Goal: Check status: Check status

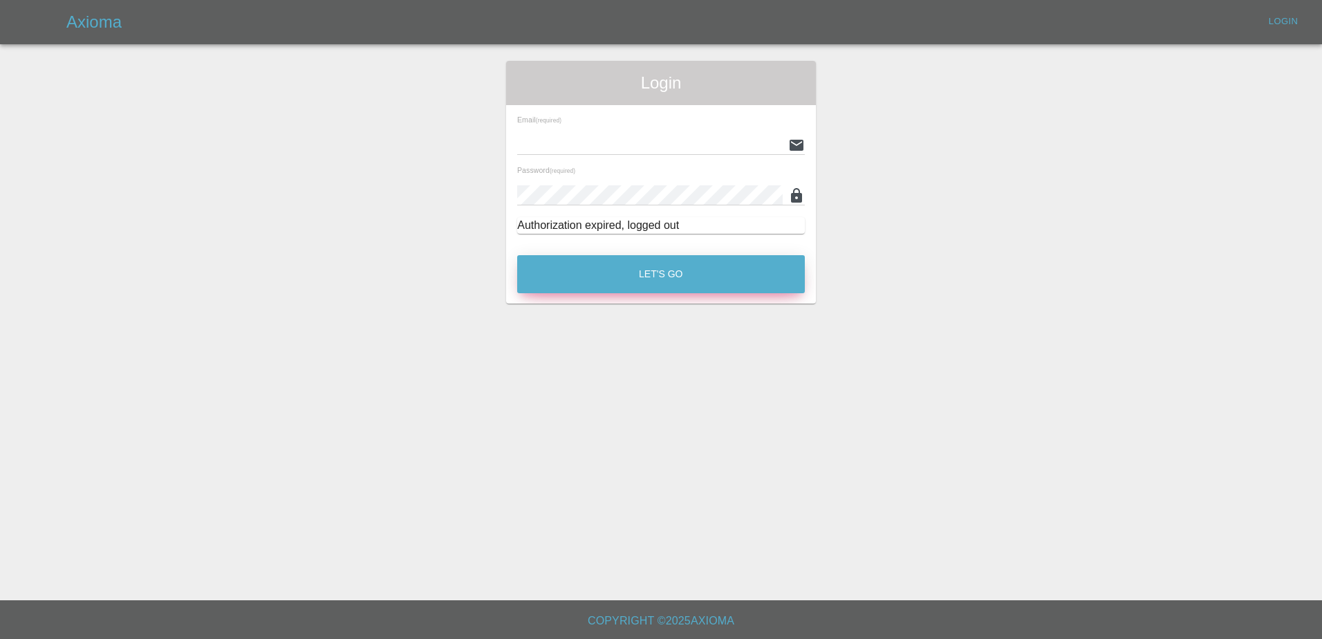
type input "[PERSON_NAME][EMAIL_ADDRESS][PERSON_NAME][DOMAIN_NAME]"
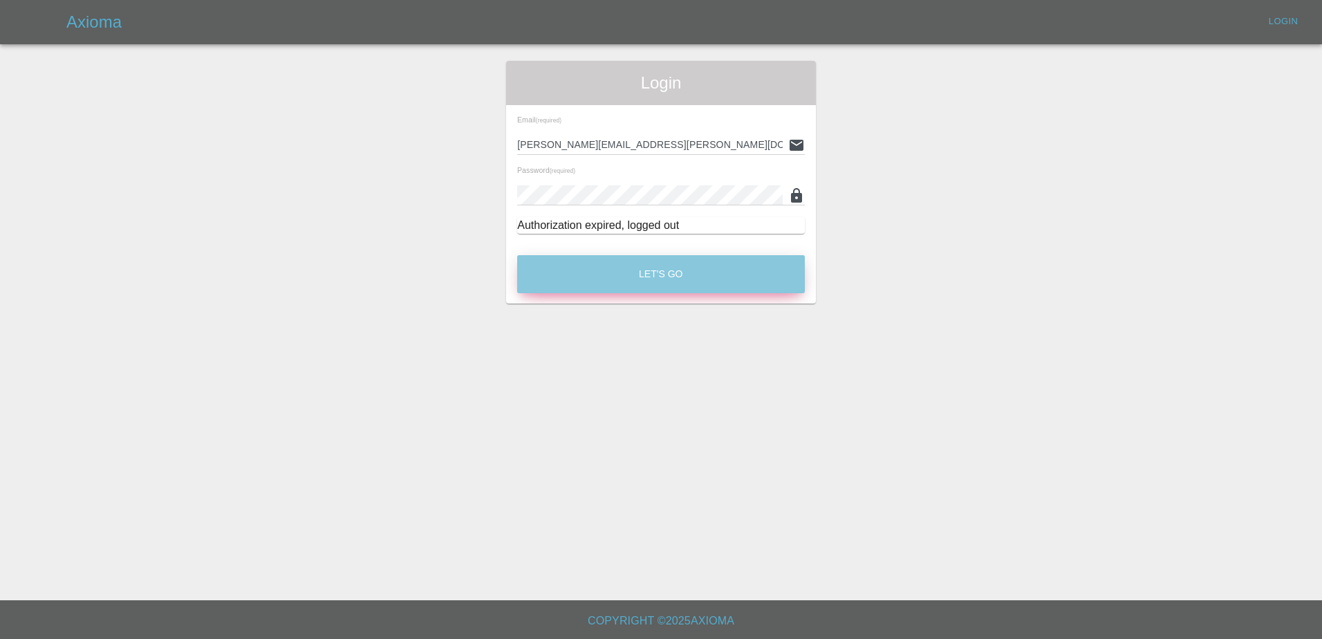
click at [728, 283] on button "Let's Go" at bounding box center [661, 274] width 288 height 38
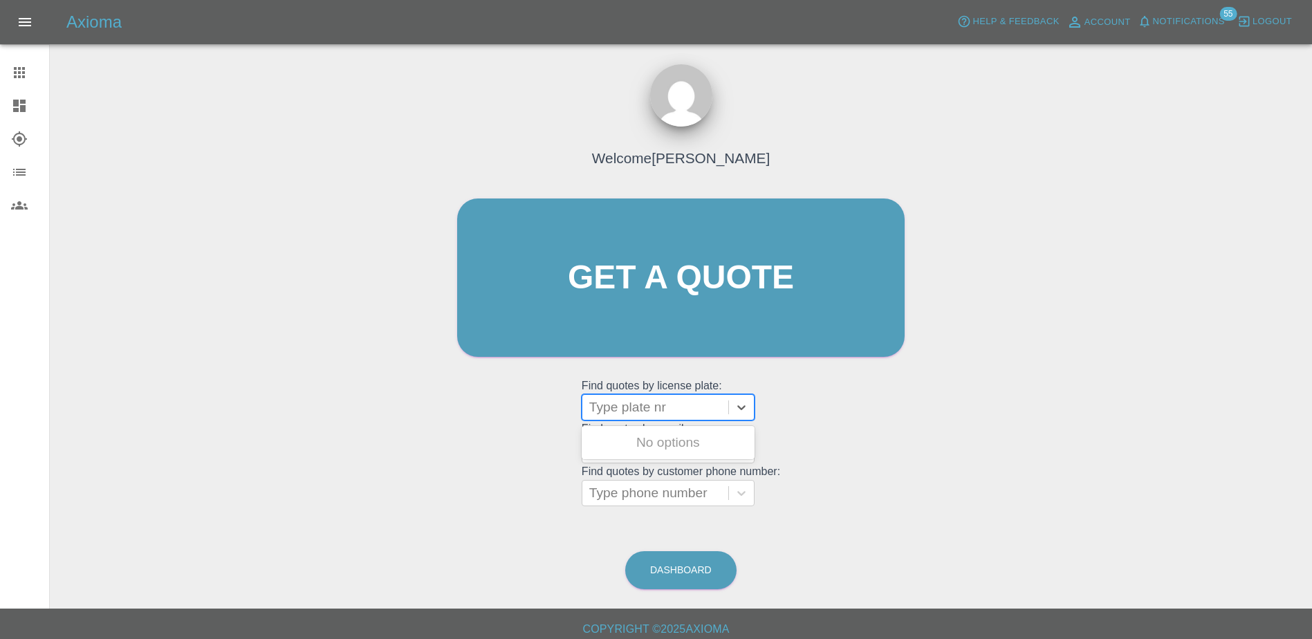
click at [660, 416] on div at bounding box center [655, 407] width 132 height 19
paste input "DY25OCZ"
type input "DY25OCZ"
click at [708, 438] on div "DY25OCZ, Awaiting Repair" at bounding box center [668, 451] width 173 height 44
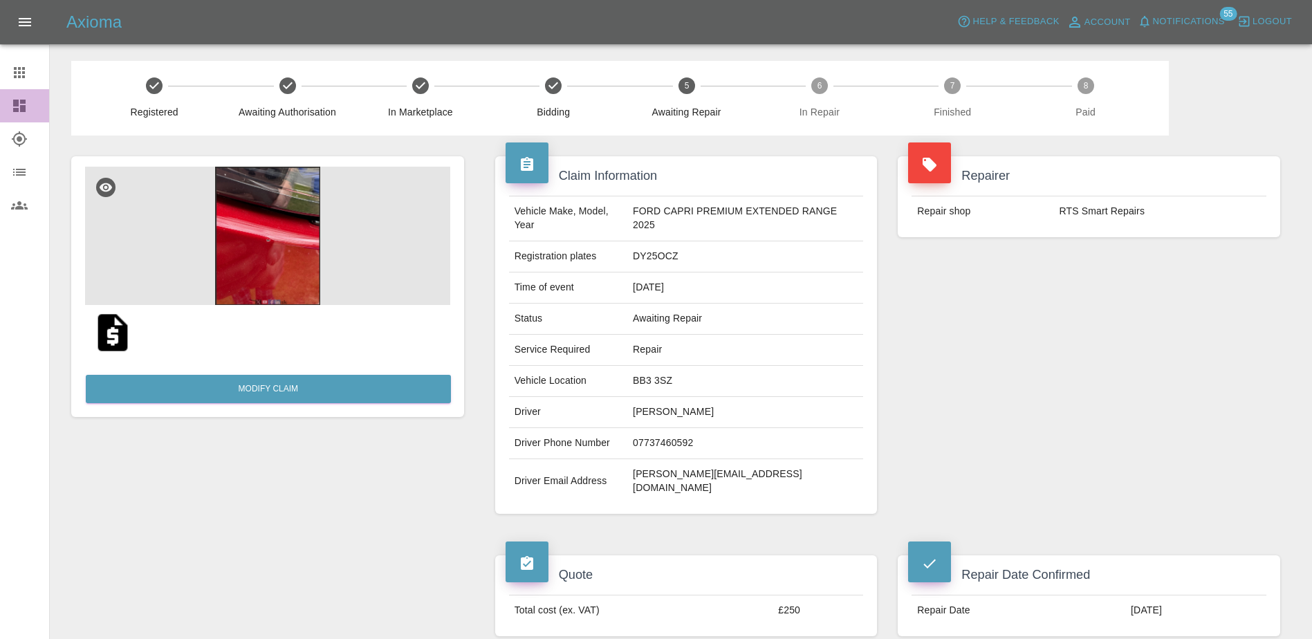
click at [22, 93] on link "Dashboard" at bounding box center [24, 105] width 49 height 33
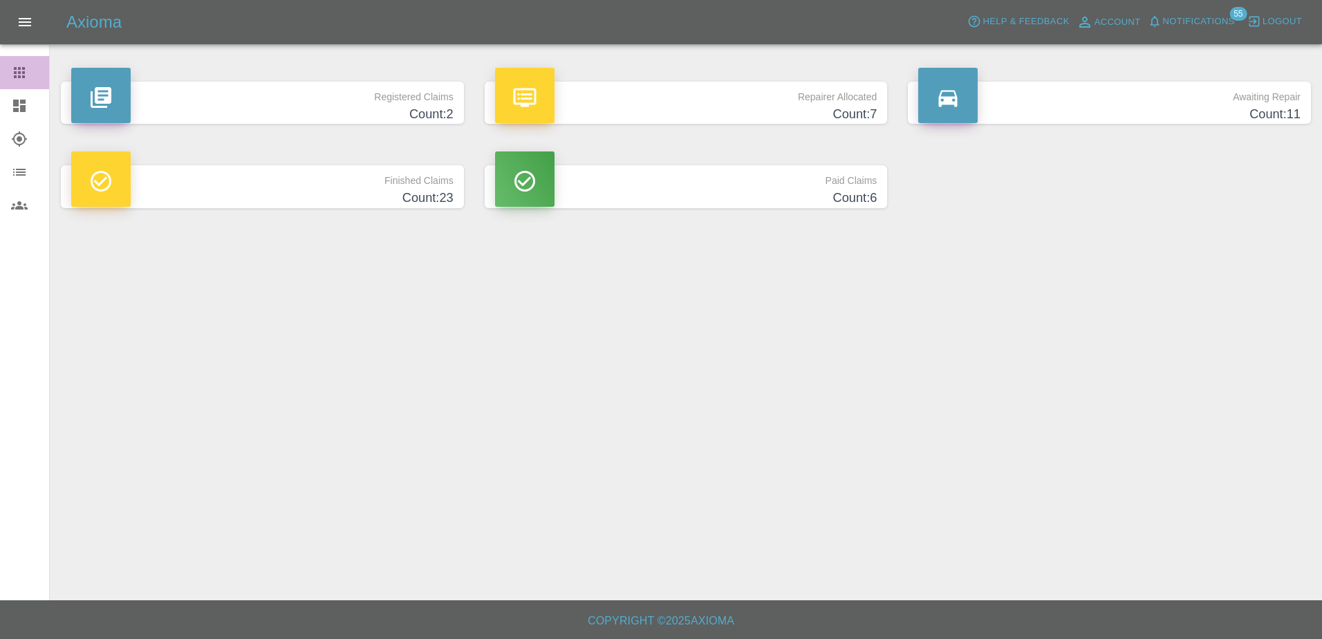
click at [21, 77] on icon at bounding box center [19, 72] width 11 height 11
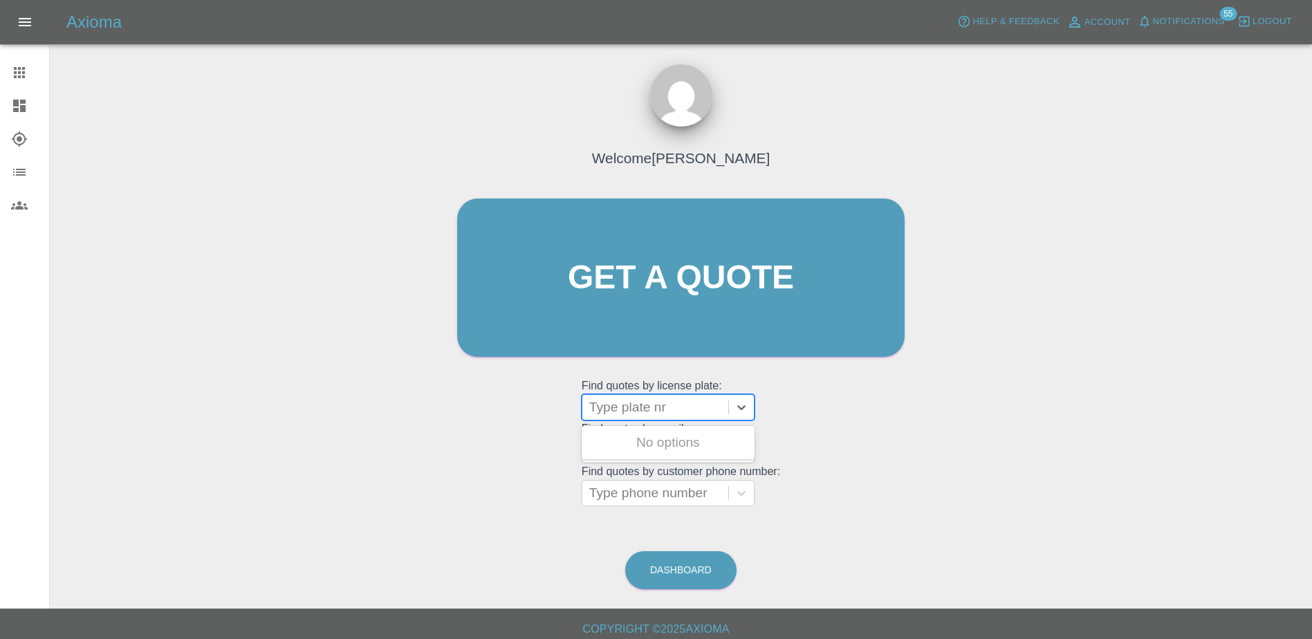
click at [676, 402] on div at bounding box center [655, 407] width 132 height 19
paste input "DW25FYG"
type input "DW25FYG"
click at [683, 448] on div "DW25FYG, Archived" at bounding box center [668, 443] width 173 height 28
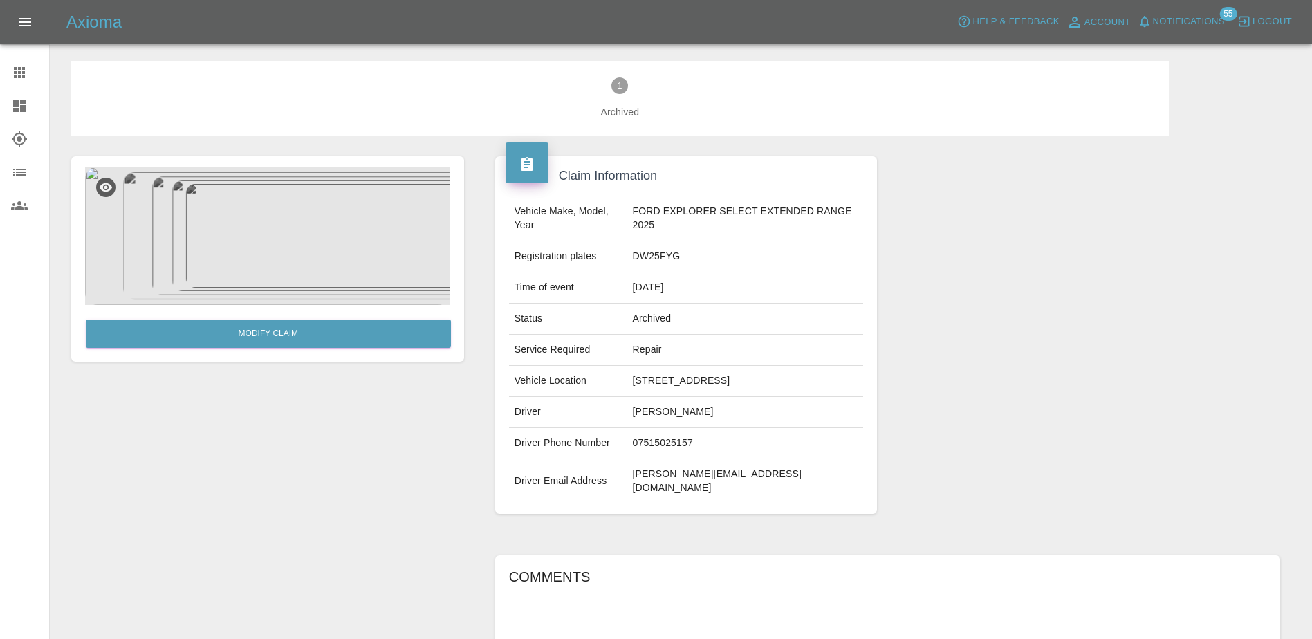
click at [28, 77] on div at bounding box center [30, 72] width 39 height 17
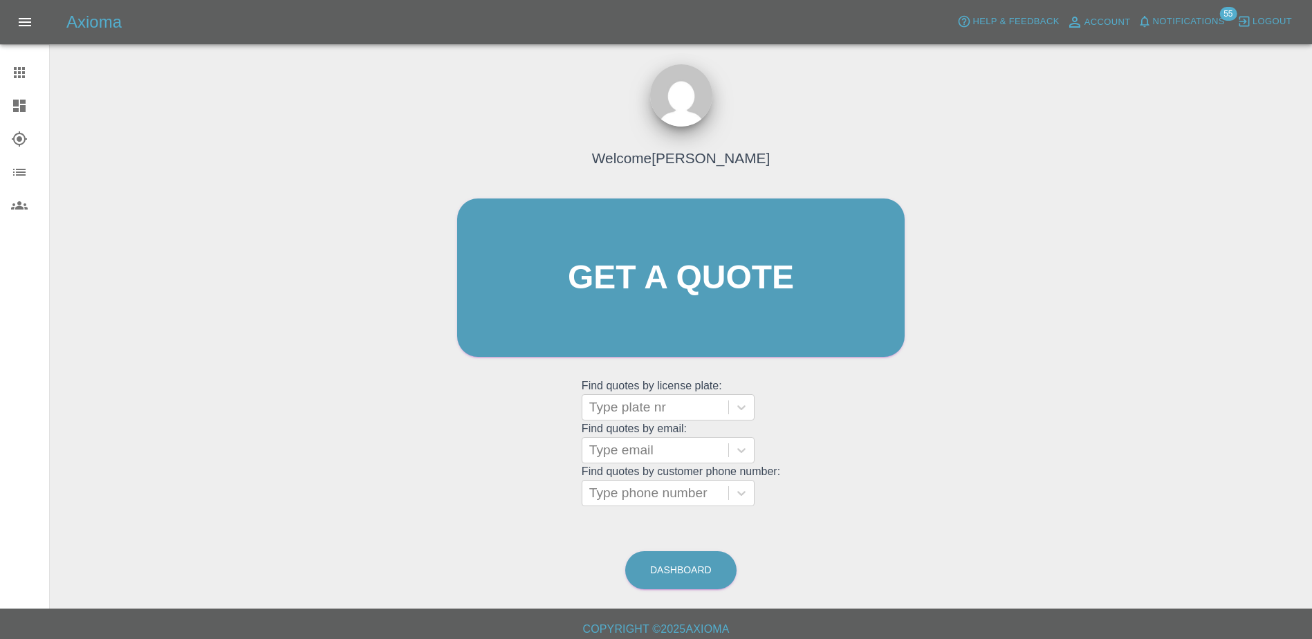
click at [667, 425] on grid "Find quotes by email: Type email" at bounding box center [681, 442] width 198 height 41
click at [664, 414] on div at bounding box center [655, 407] width 132 height 19
paste input "DY25OCZ"
type input "DY25OCZ"
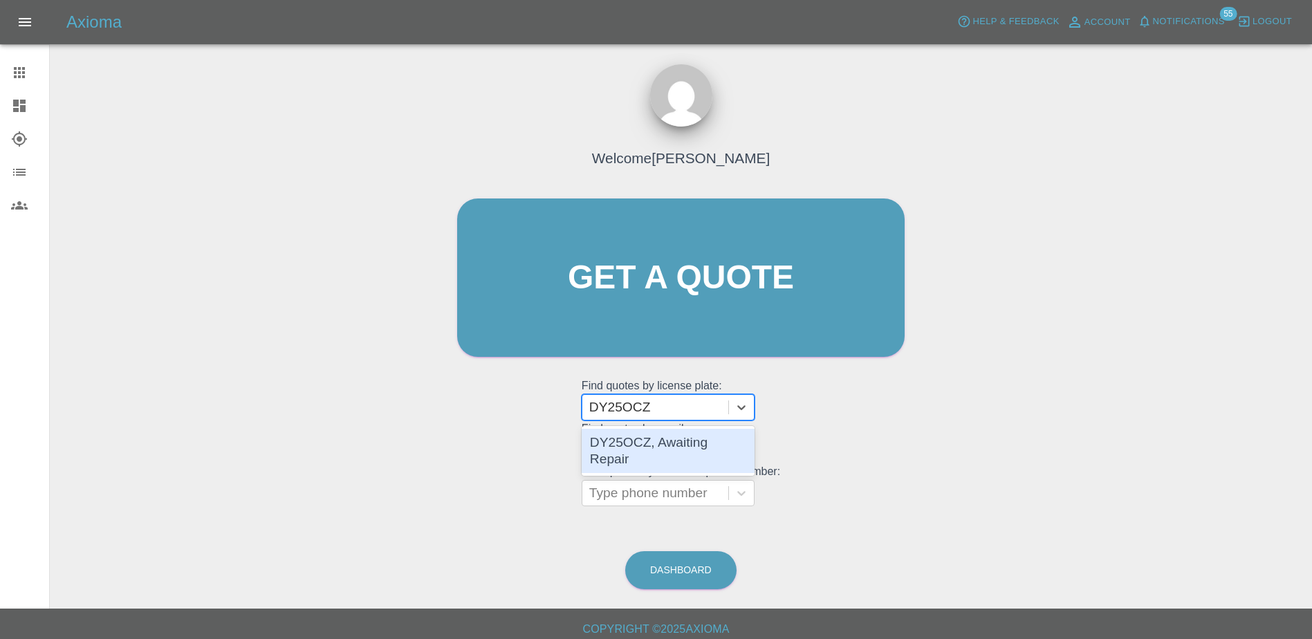
click at [696, 437] on div "DY25OCZ, Awaiting Repair" at bounding box center [668, 451] width 173 height 44
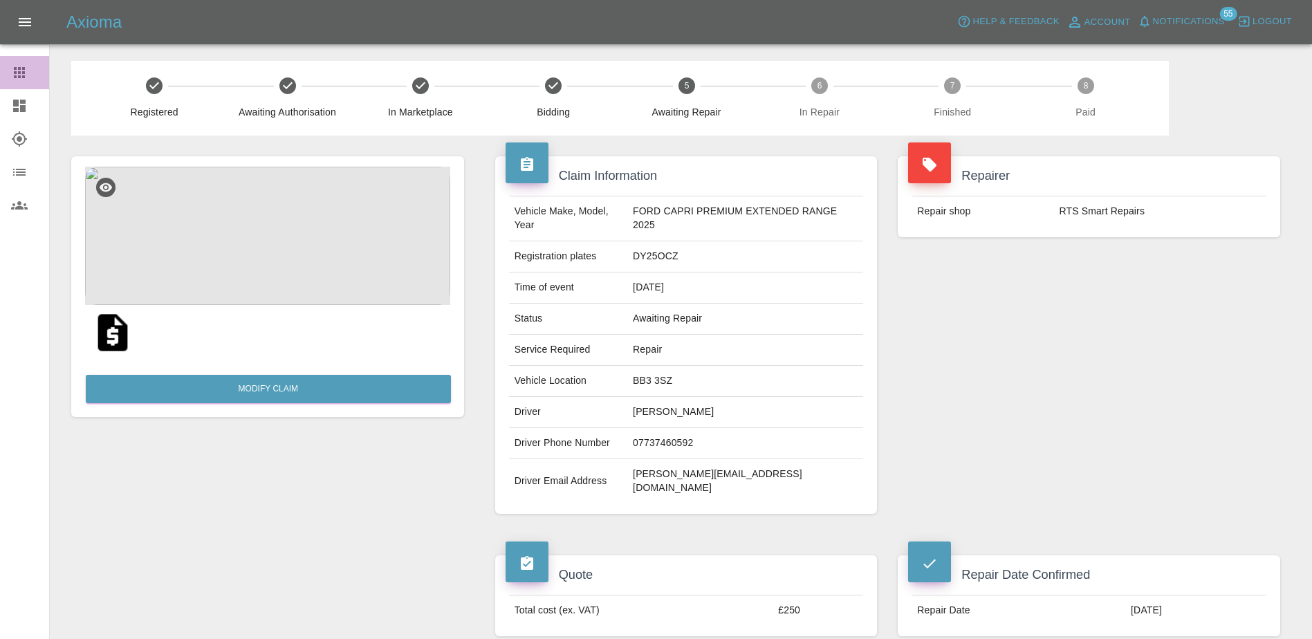
click at [17, 77] on icon at bounding box center [19, 72] width 11 height 11
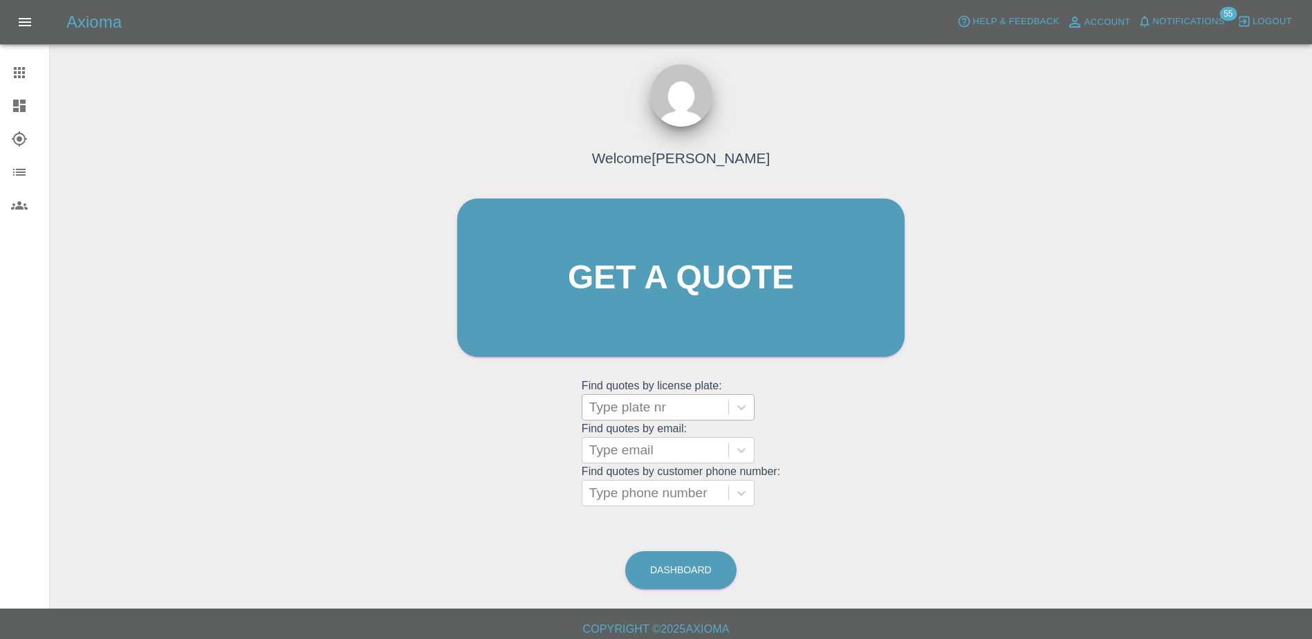
click at [635, 411] on div at bounding box center [655, 407] width 132 height 19
paste input "DW25AYG"
type input "DW25AYG"
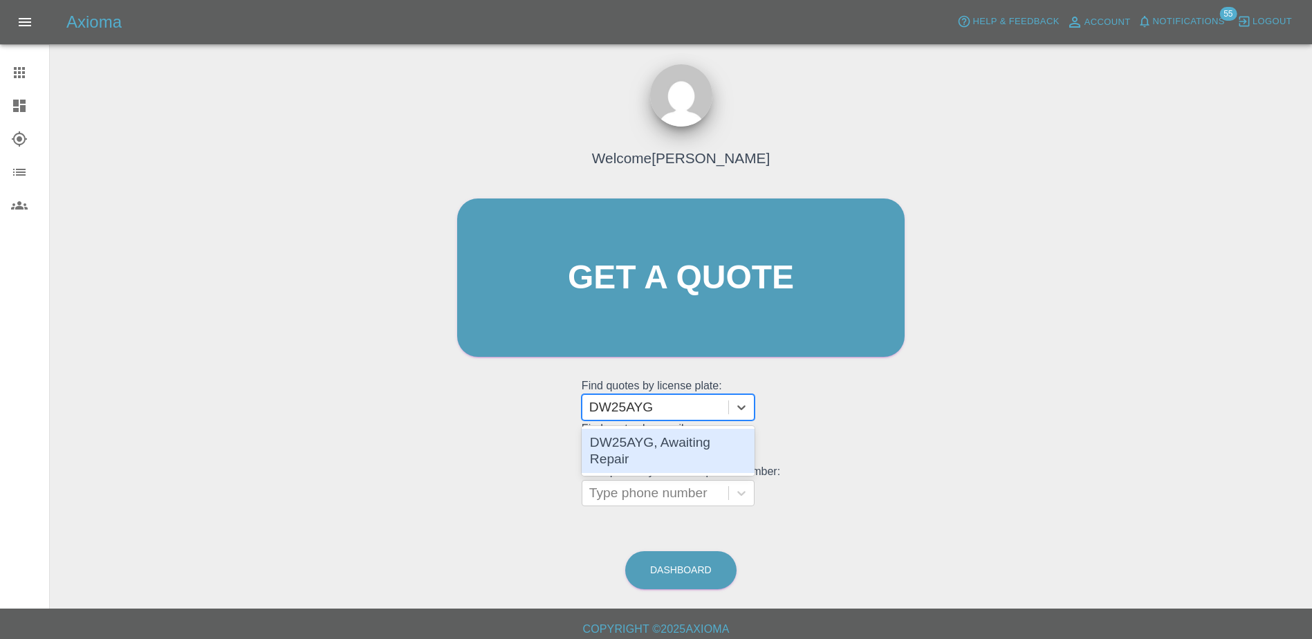
click at [685, 455] on div "DW25AYG, Awaiting Repair" at bounding box center [668, 451] width 173 height 44
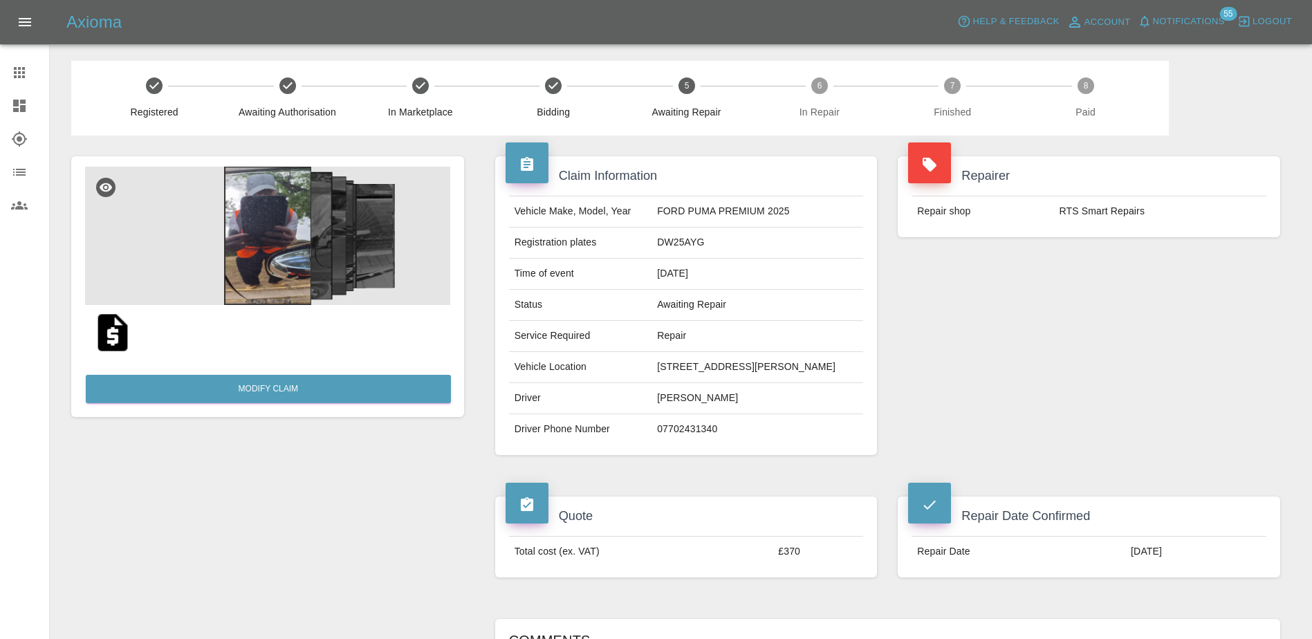
click at [15, 72] on icon at bounding box center [19, 72] width 11 height 11
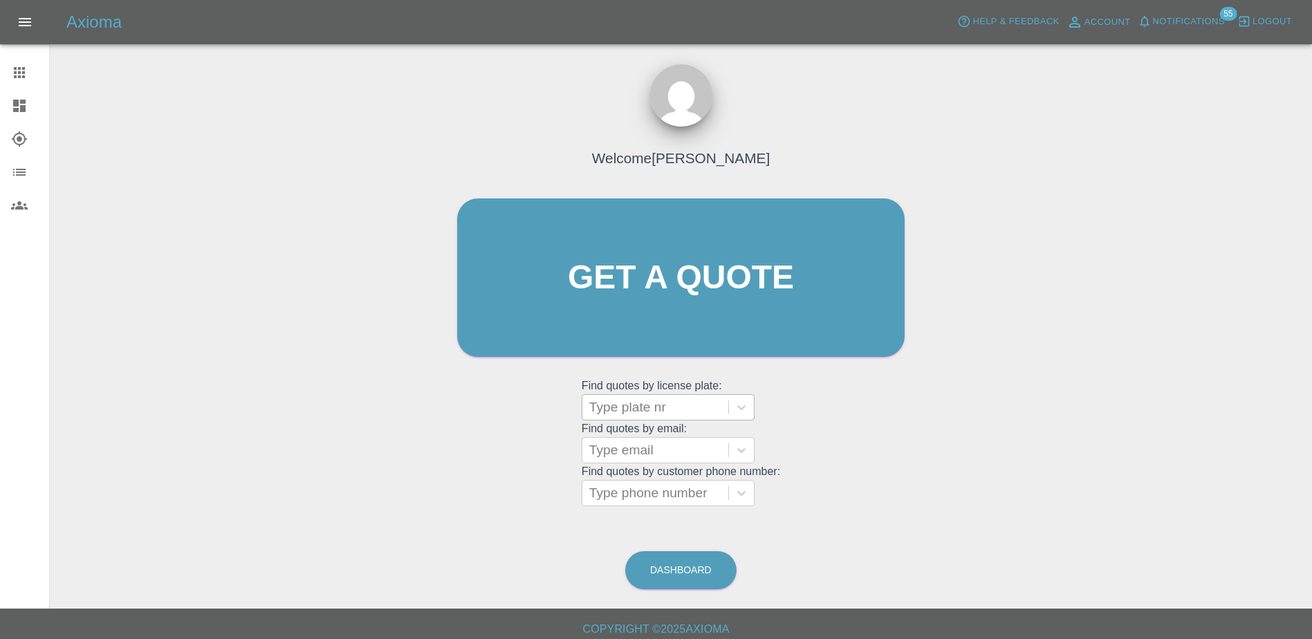
click at [650, 412] on div at bounding box center [655, 407] width 132 height 19
paste input "DT25ZNE"
type input "DT25ZNE"
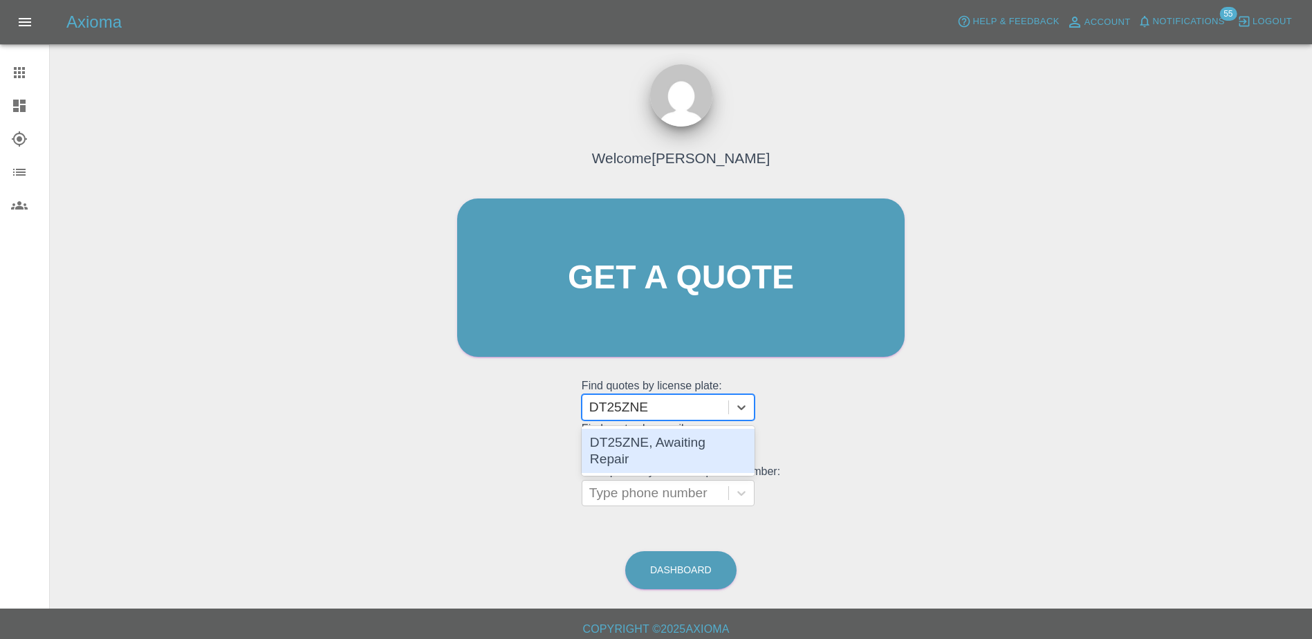
click at [679, 445] on div "DT25ZNE, Awaiting Repair" at bounding box center [668, 451] width 173 height 44
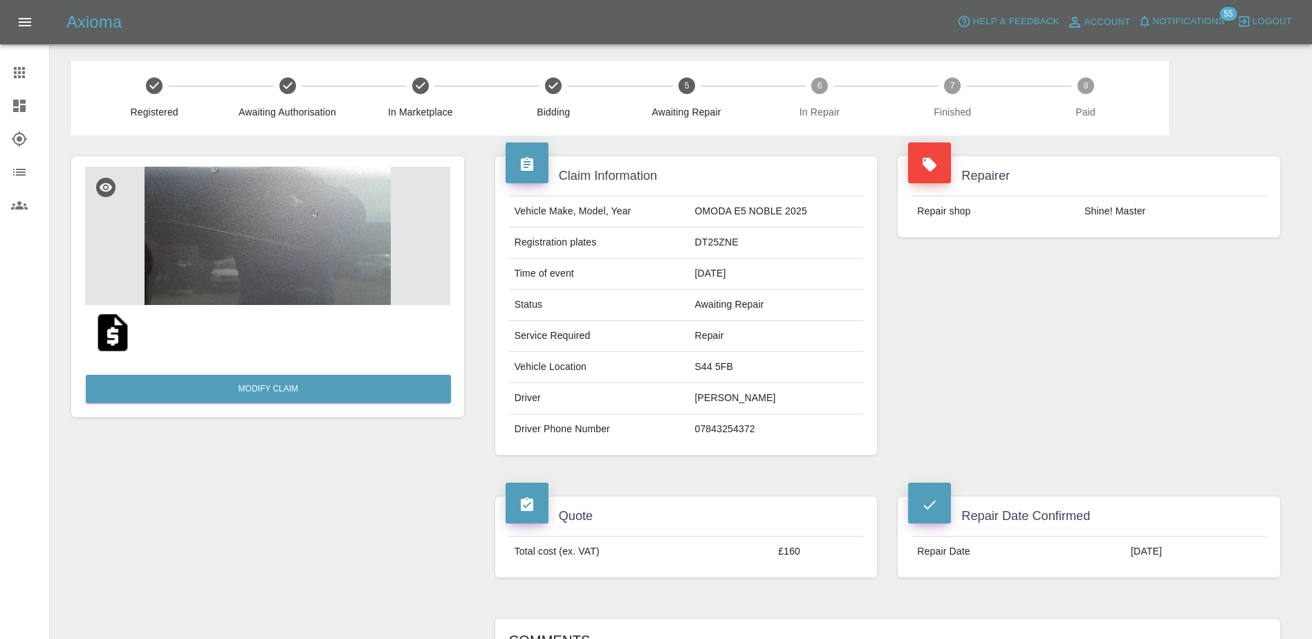
click at [7, 85] on link "Claims" at bounding box center [24, 72] width 49 height 33
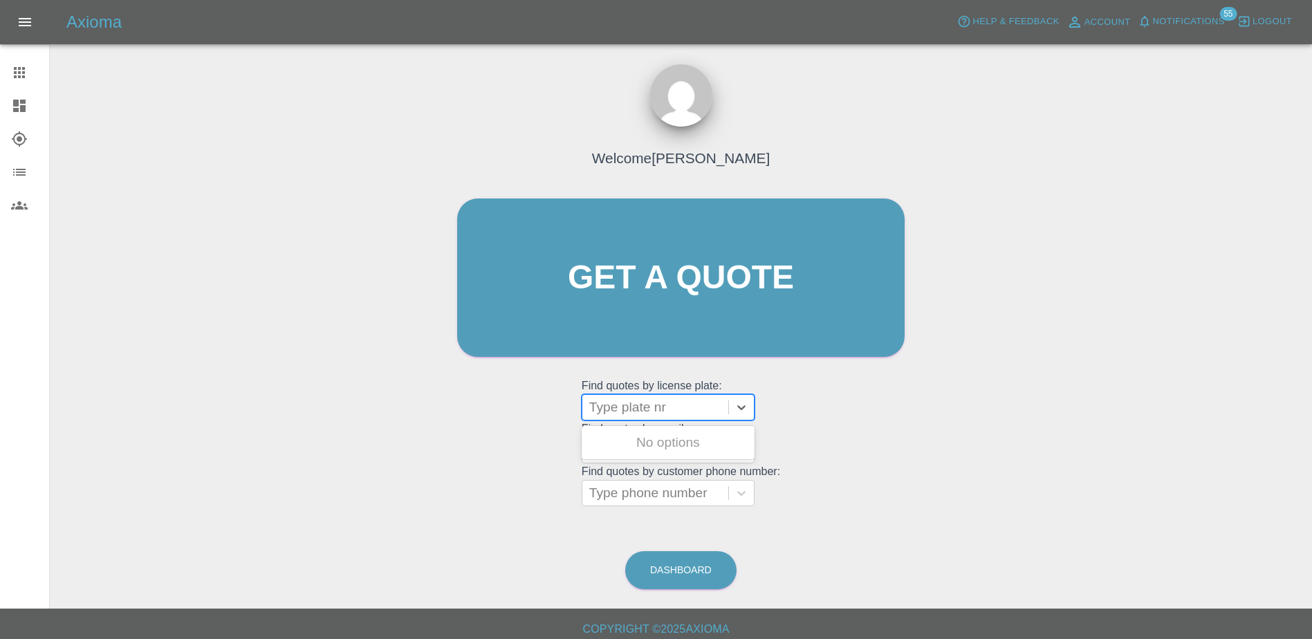
click at [634, 400] on div at bounding box center [655, 407] width 132 height 19
paste input "DL25TDU"
type input "DL25TDU"
click at [694, 436] on div "DL25TDU, Bidding" at bounding box center [668, 443] width 173 height 28
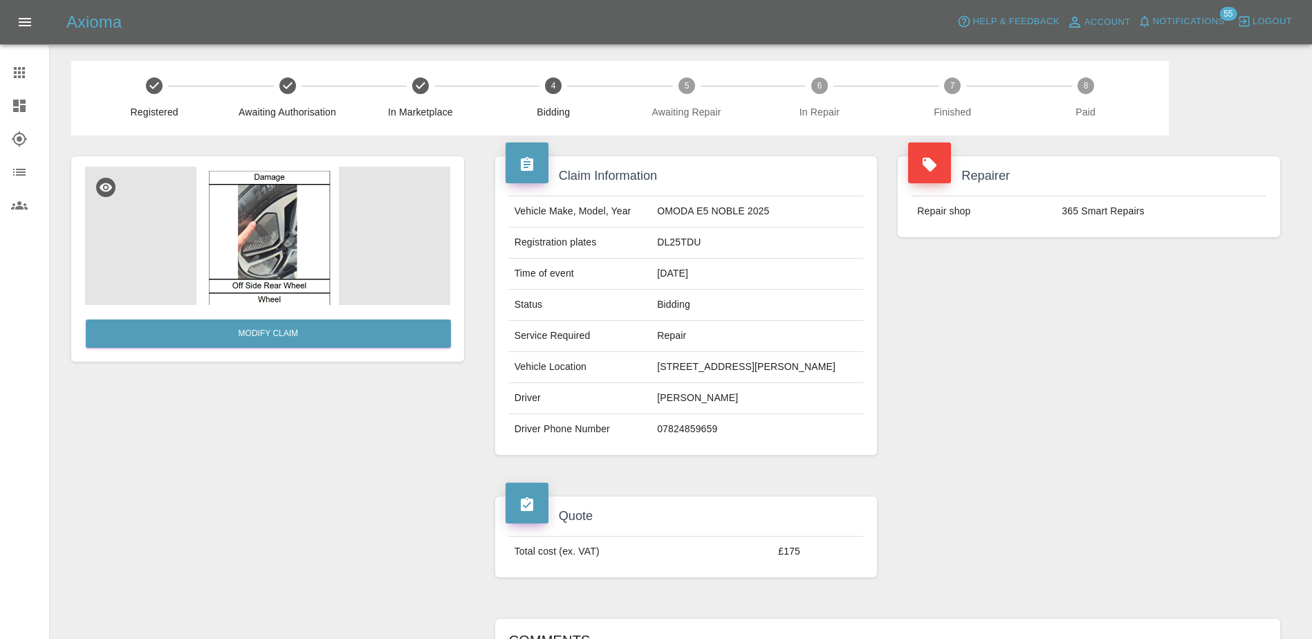
click at [26, 64] on icon at bounding box center [19, 72] width 17 height 17
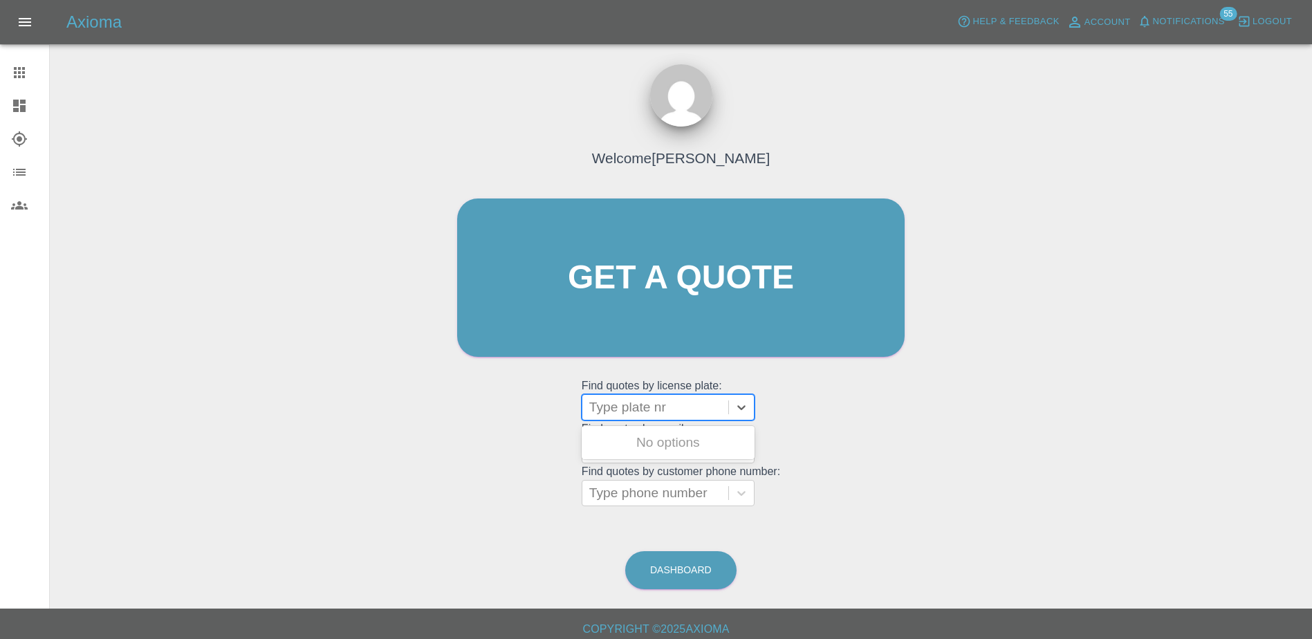
click at [671, 409] on div at bounding box center [655, 407] width 132 height 19
paste input "LE74OKK"
type input "L"
click at [623, 409] on div at bounding box center [655, 407] width 132 height 19
paste input "DL25TDU"
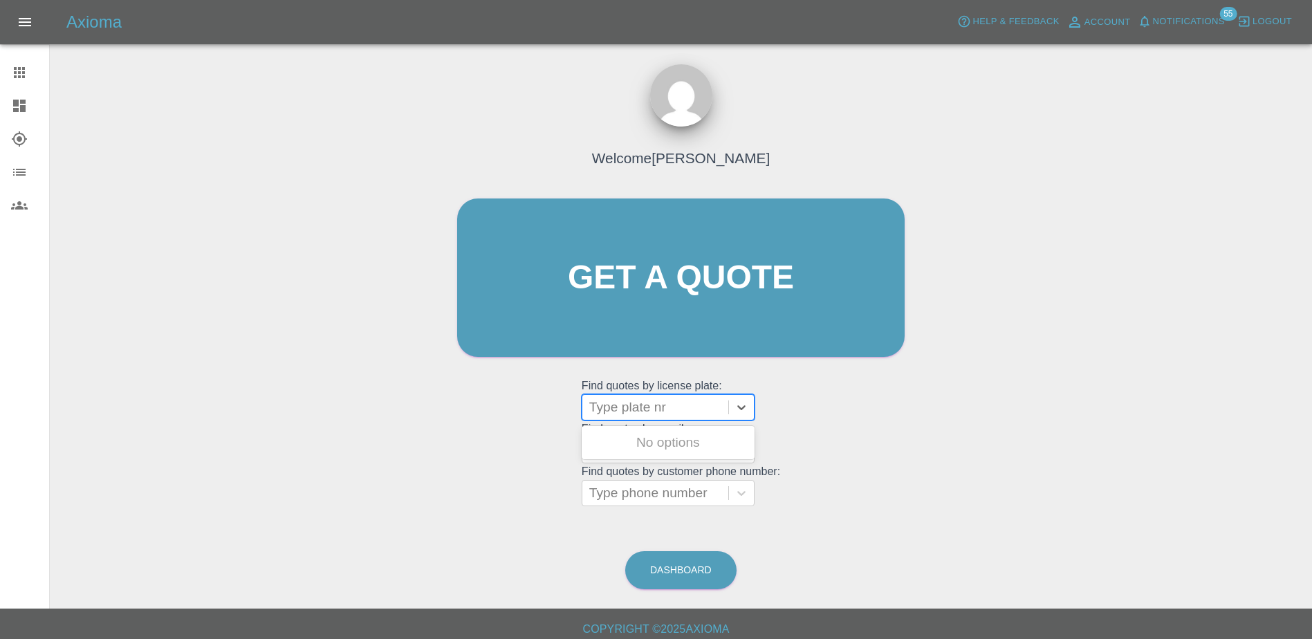
type input "DL25TDU"
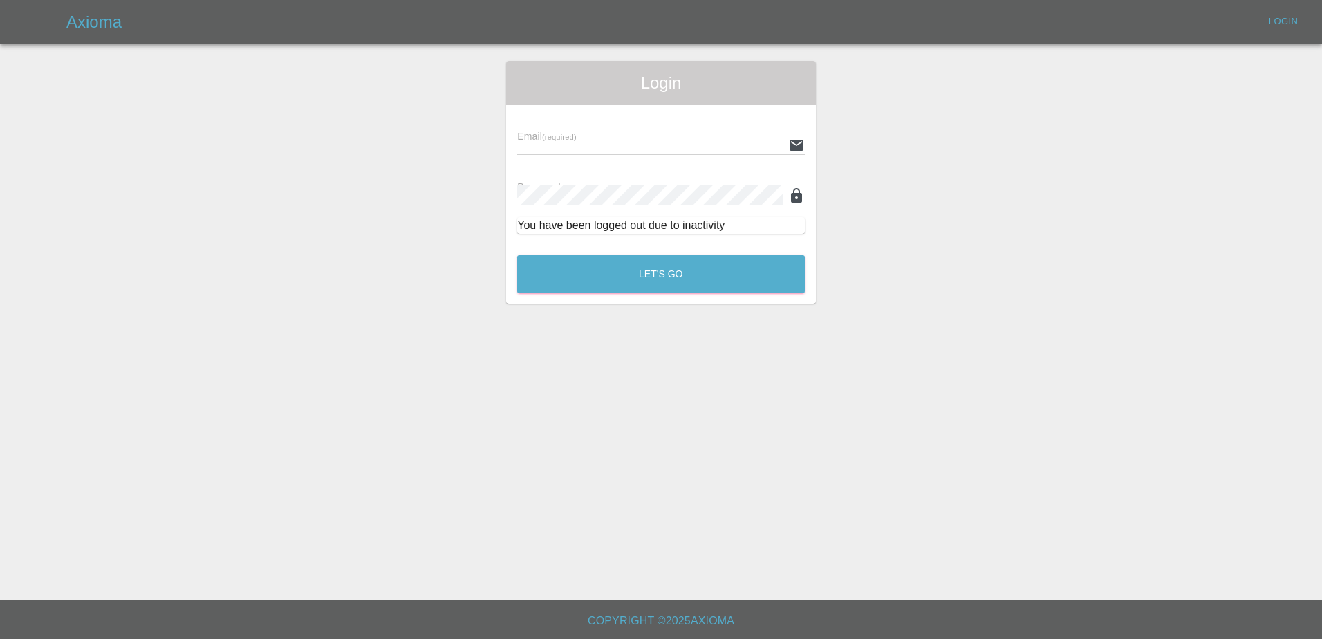
type input "Aimee.Broom@greenhous.co.uk"
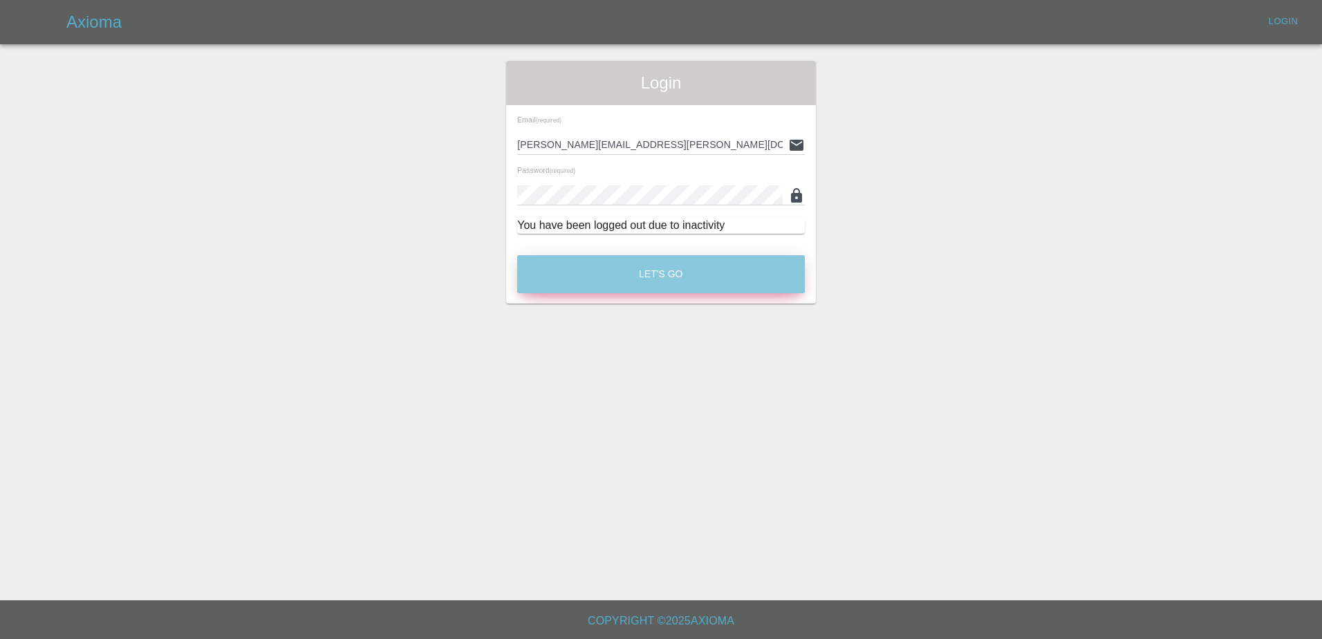
click at [624, 266] on button "Let's Go" at bounding box center [661, 274] width 288 height 38
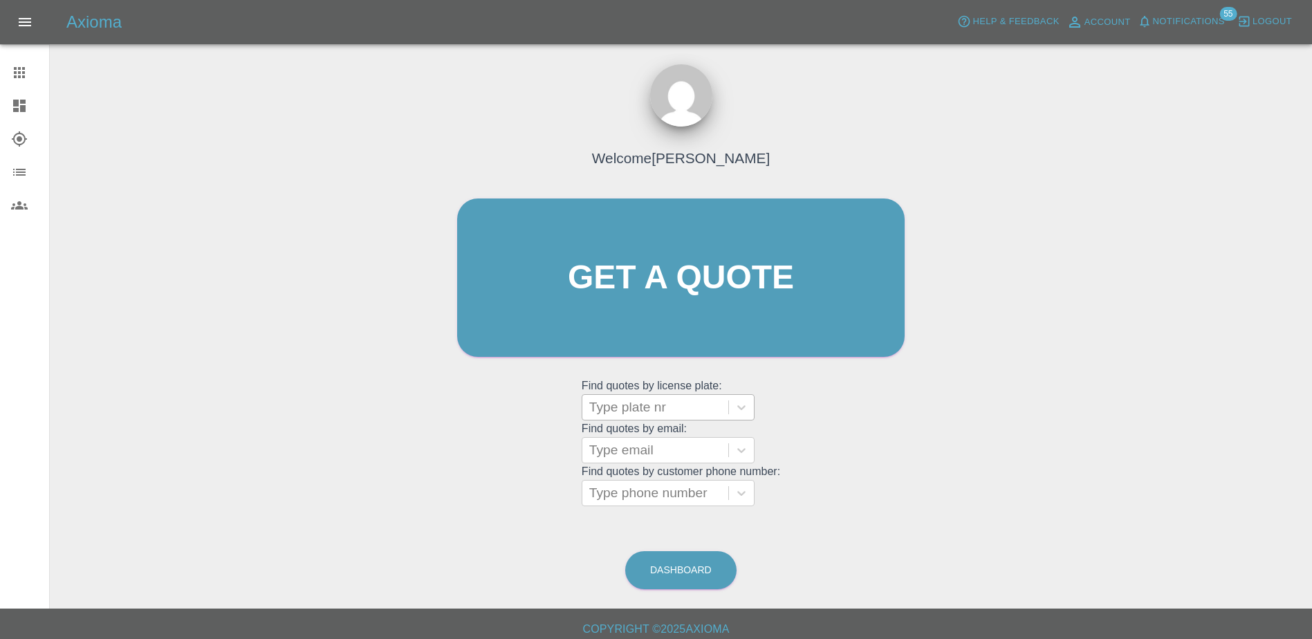
click at [645, 407] on div at bounding box center [655, 407] width 132 height 19
paste input "DL25TDU"
type input "DL25TDU"
click at [677, 443] on div "DL25TDU, Bidding" at bounding box center [668, 443] width 173 height 28
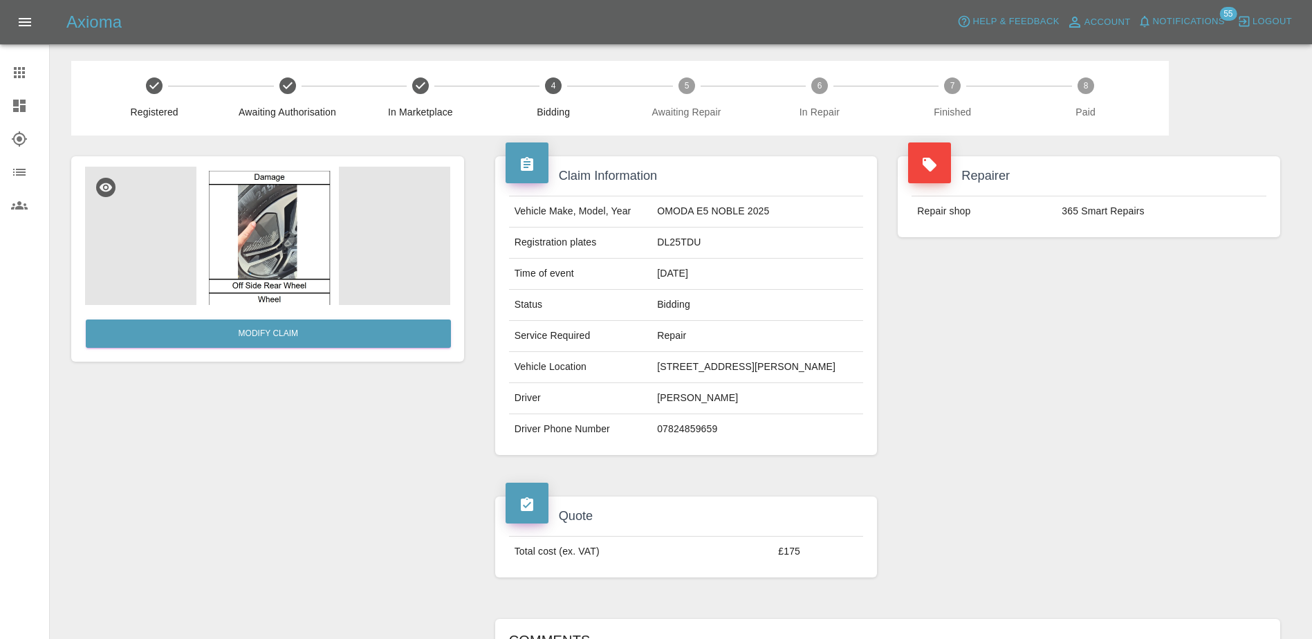
click at [25, 74] on icon at bounding box center [19, 72] width 11 height 11
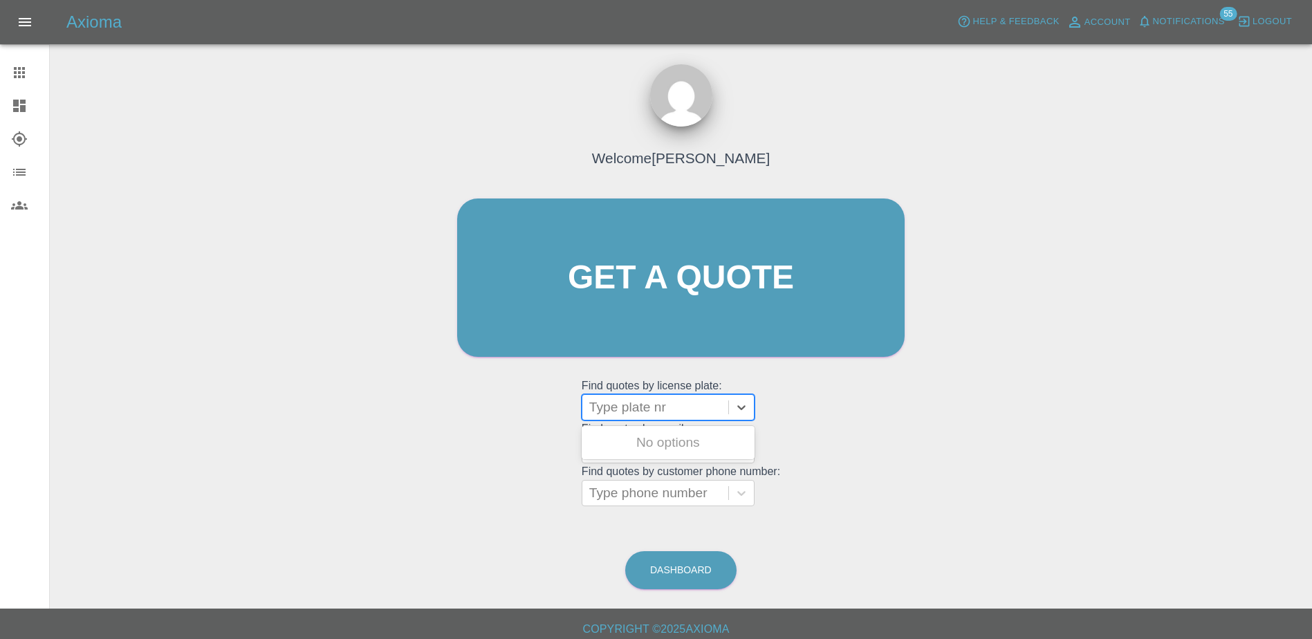
click at [662, 398] on div at bounding box center [655, 407] width 132 height 19
paste input "DW25FYG"
type input "DW25FYG"
click at [683, 449] on div "DW25FYG, Archived" at bounding box center [668, 443] width 173 height 28
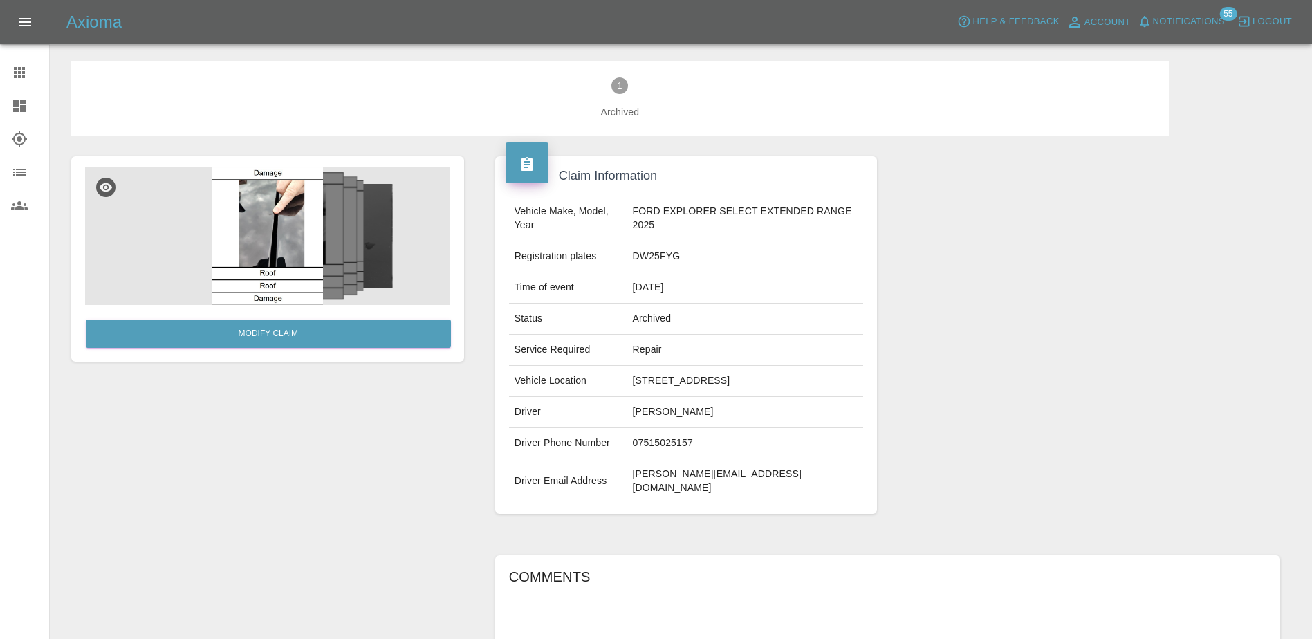
click at [1173, 19] on span "Notifications" at bounding box center [1189, 22] width 72 height 16
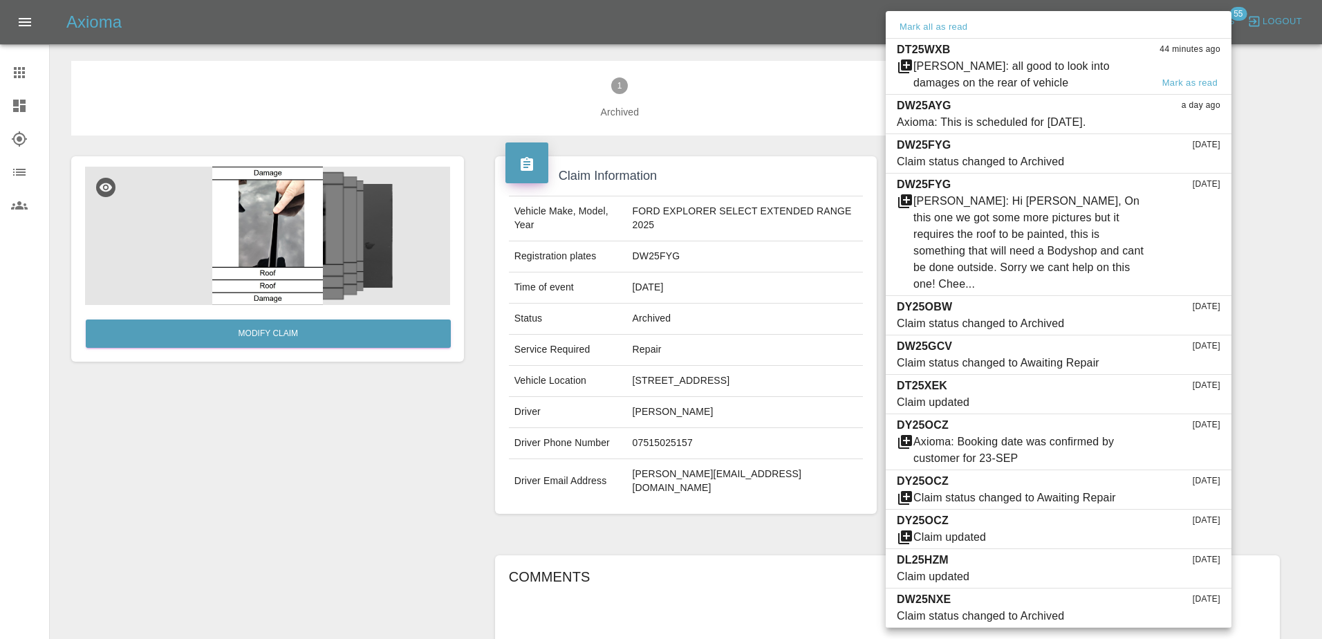
click at [1051, 80] on div "Ben Coates: all good to look into damages on the rear of vehicle" at bounding box center [1032, 74] width 238 height 33
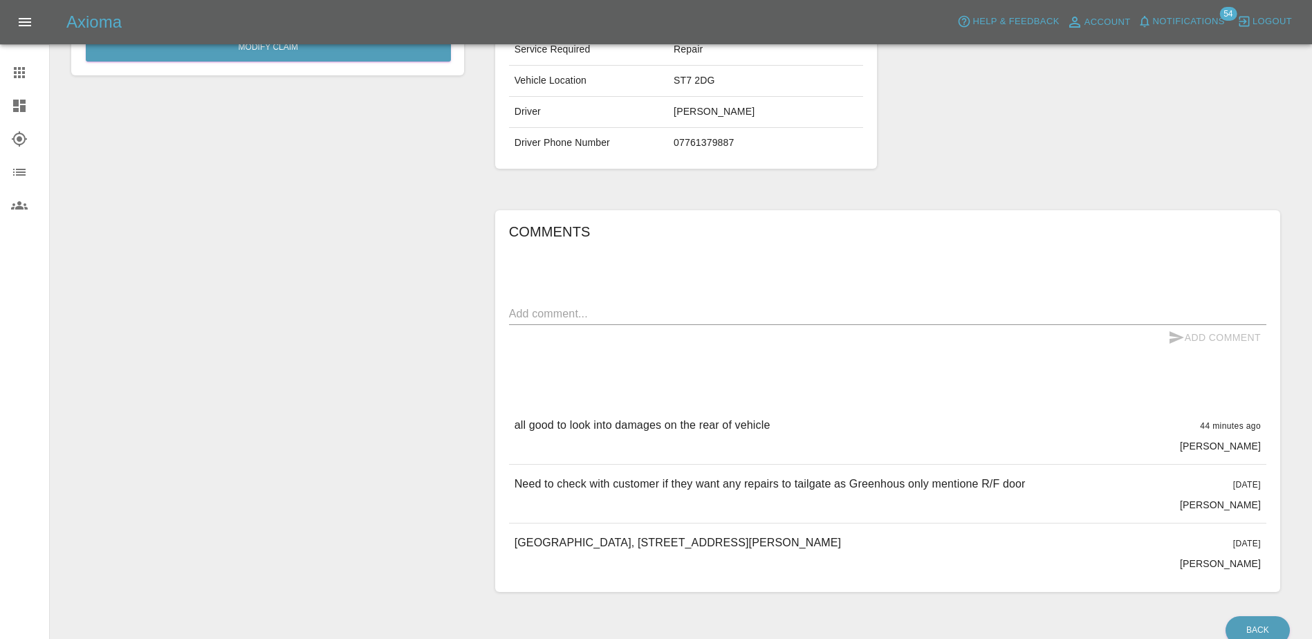
scroll to position [69, 0]
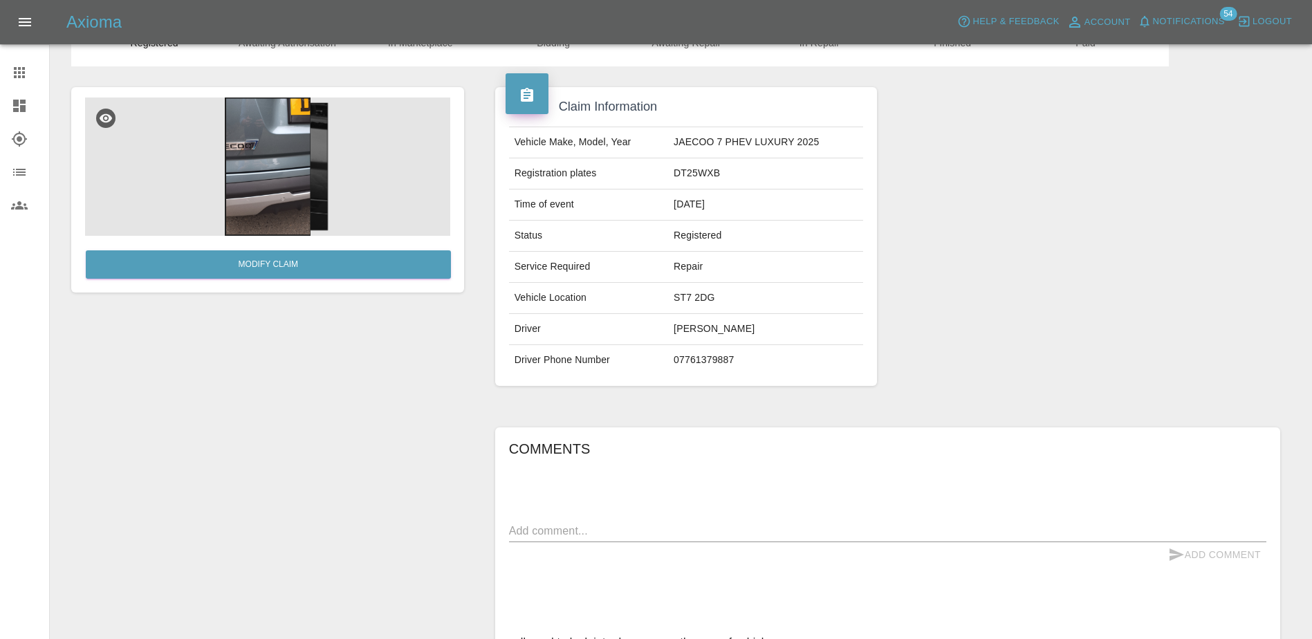
click at [1166, 26] on span "Notifications" at bounding box center [1189, 22] width 72 height 16
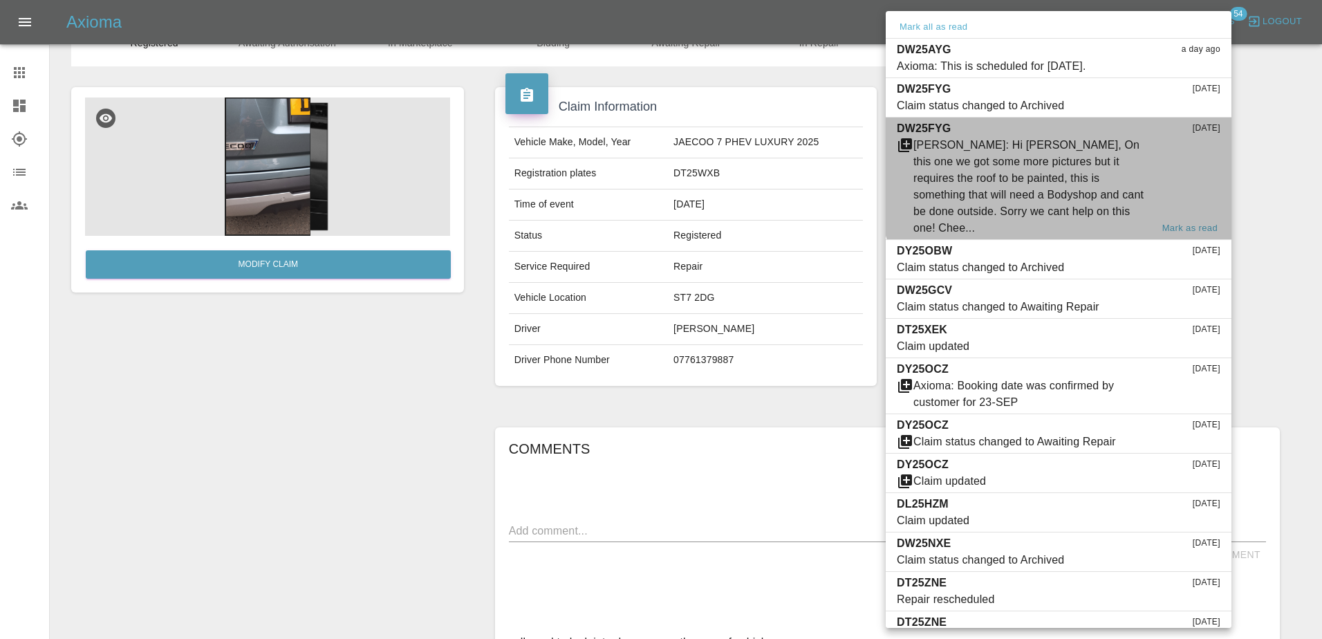
click at [1086, 175] on div "Alex Kennett: Hi Samantha, On this one we got some more pictures but it require…" at bounding box center [1032, 187] width 238 height 100
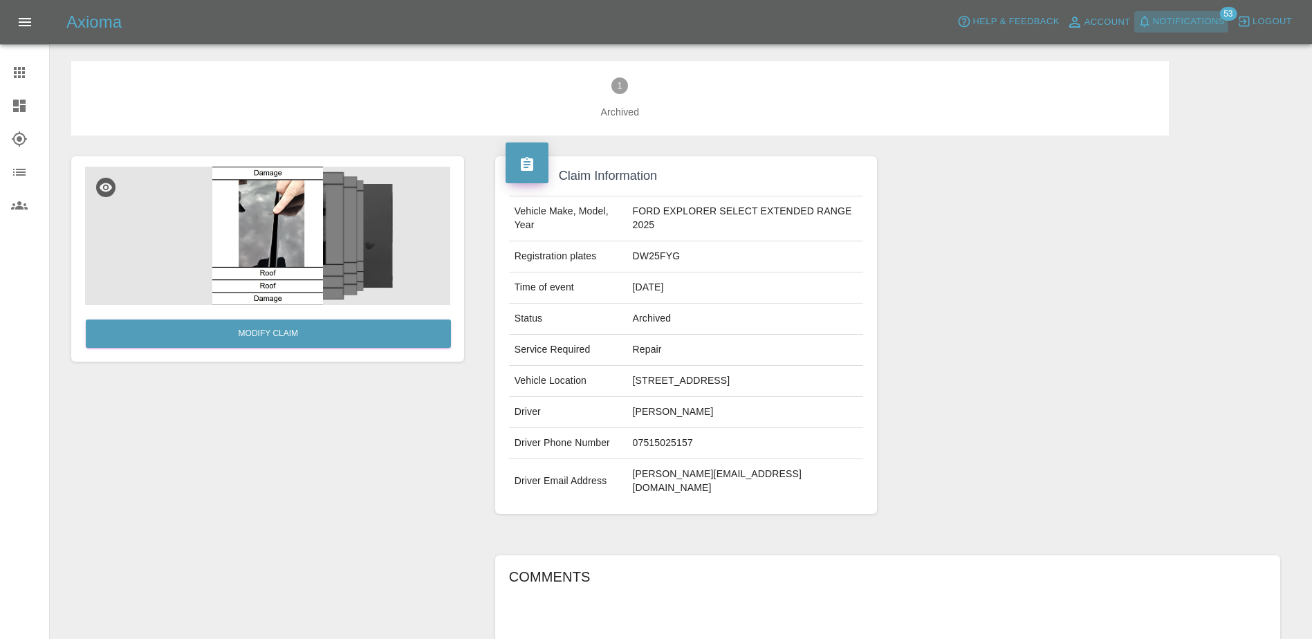
click at [1173, 32] on button "Notifications" at bounding box center [1181, 21] width 94 height 21
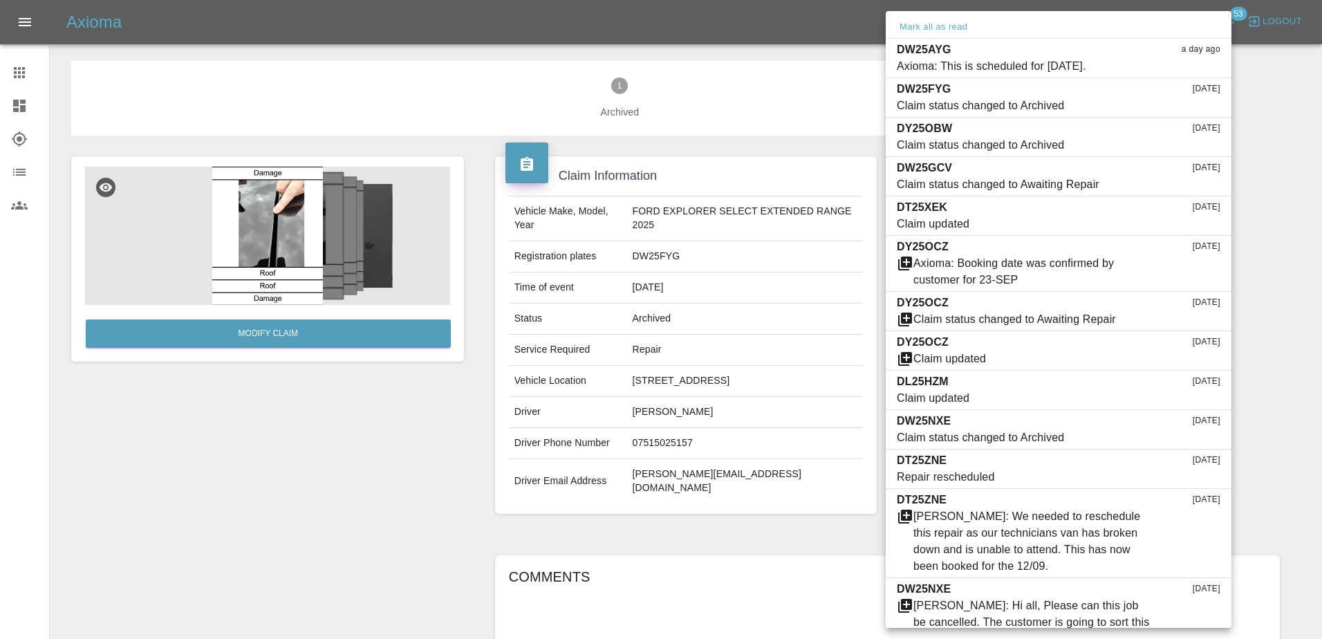
click at [429, 420] on div at bounding box center [661, 319] width 1322 height 639
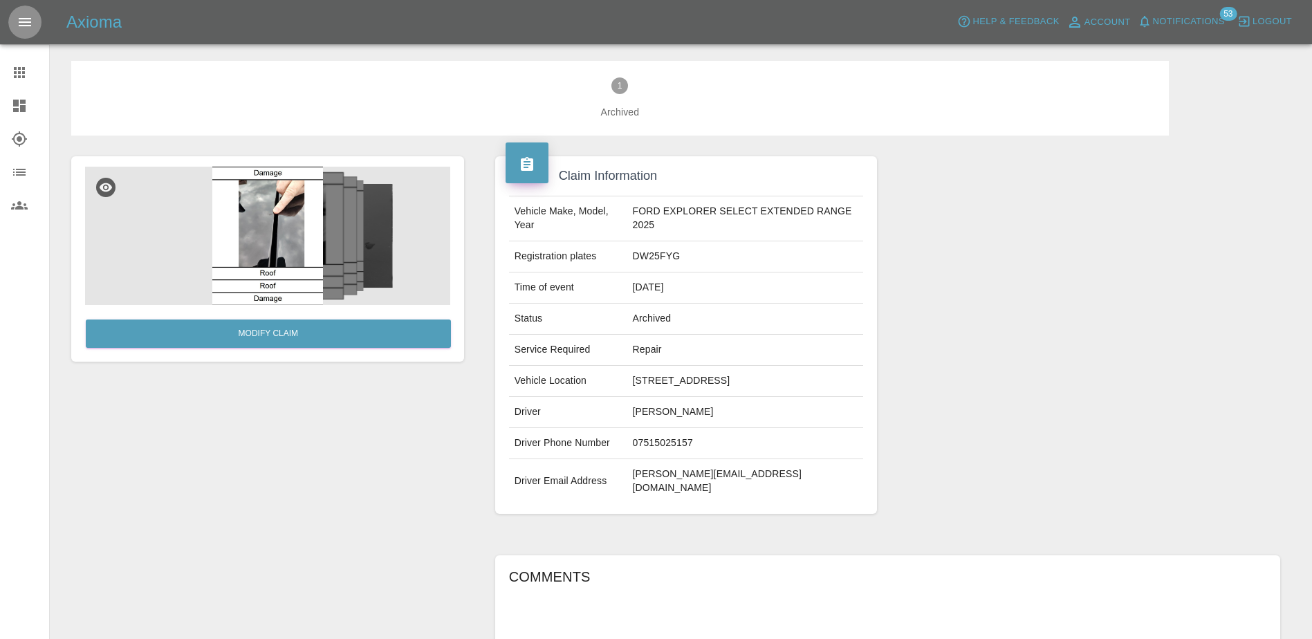
click at [12, 14] on button "Open drawer" at bounding box center [24, 22] width 33 height 33
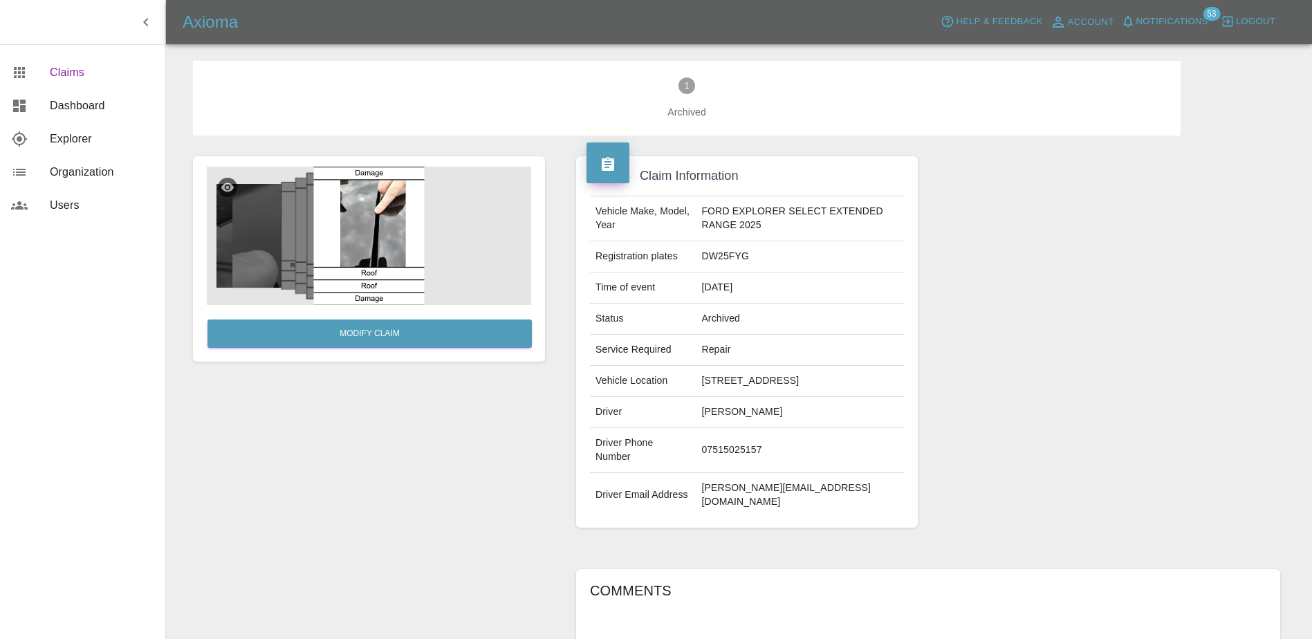
click at [53, 73] on span "Claims" at bounding box center [102, 72] width 104 height 17
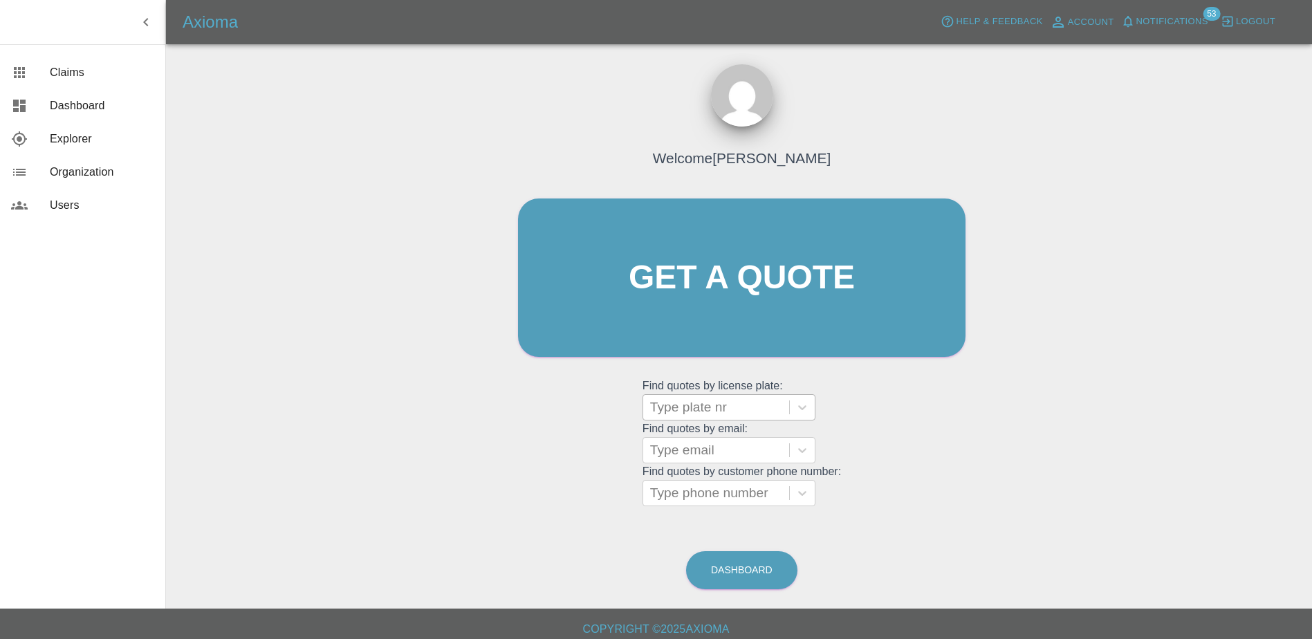
click at [736, 413] on div at bounding box center [716, 407] width 132 height 19
